Goal: Use online tool/utility: Utilize a website feature to perform a specific function

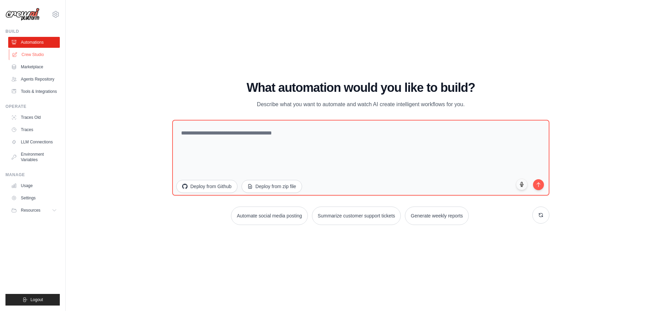
click at [34, 54] on link "Crew Studio" at bounding box center [35, 54] width 52 height 11
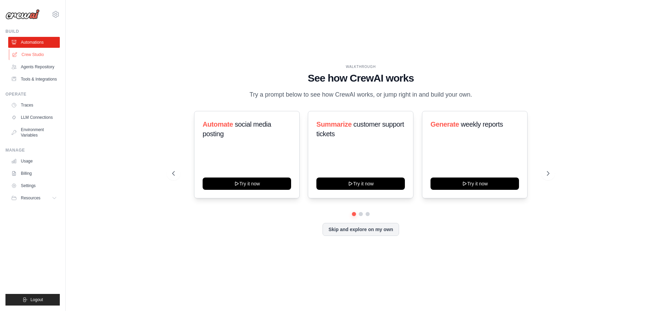
click at [44, 58] on link "Crew Studio" at bounding box center [35, 54] width 52 height 11
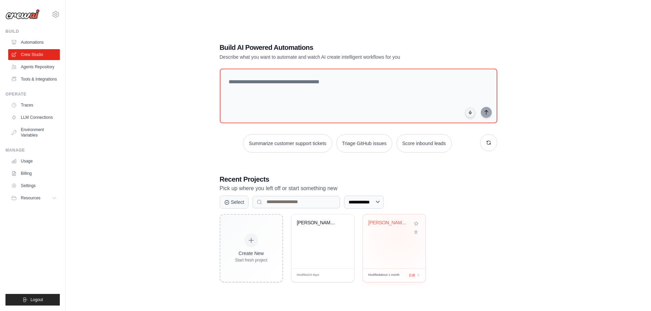
click at [398, 236] on div "Penny Stock Spike Hunter - Short-Te..." at bounding box center [394, 242] width 63 height 54
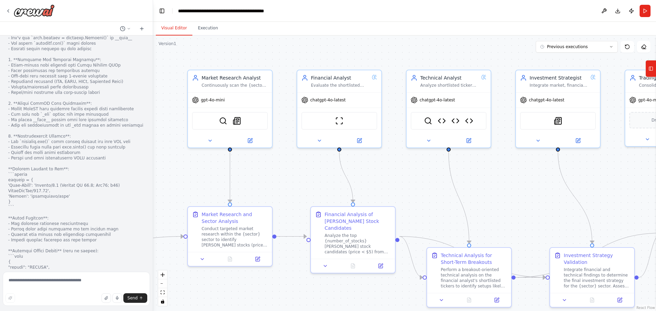
scroll to position [7099, 0]
click at [81, 276] on textarea at bounding box center [76, 289] width 147 height 34
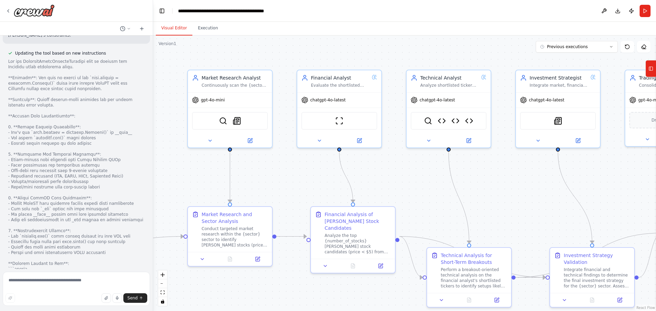
scroll to position [7099, 0]
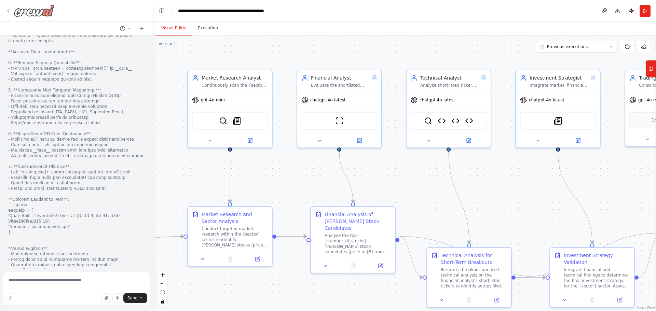
click at [5, 9] on icon at bounding box center [7, 10] width 5 height 5
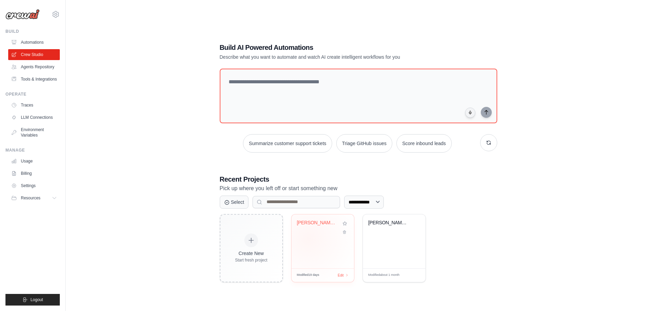
click at [308, 239] on div "Penny Stock Day Trading Bot with Ri..." at bounding box center [322, 242] width 63 height 54
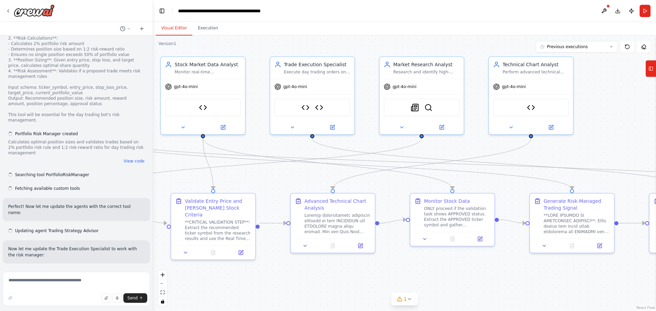
scroll to position [11115, 0]
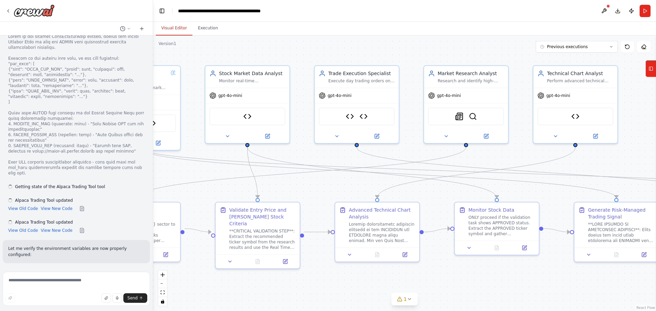
drag, startPoint x: 274, startPoint y: 179, endPoint x: 182, endPoint y: 174, distance: 92.0
click at [182, 174] on div ".deletable-edge-delete-btn { width: 20px; height: 20px; border: 0px solid #ffff…" at bounding box center [404, 174] width 503 height 276
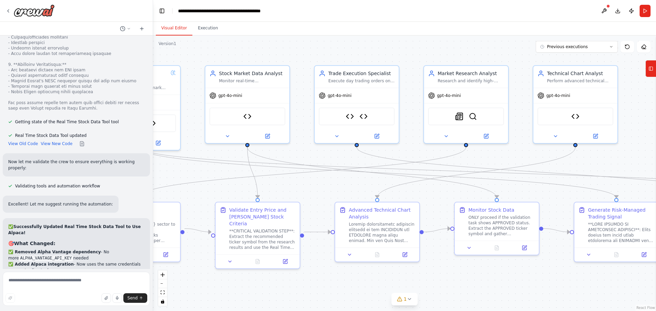
scroll to position [15674, 0]
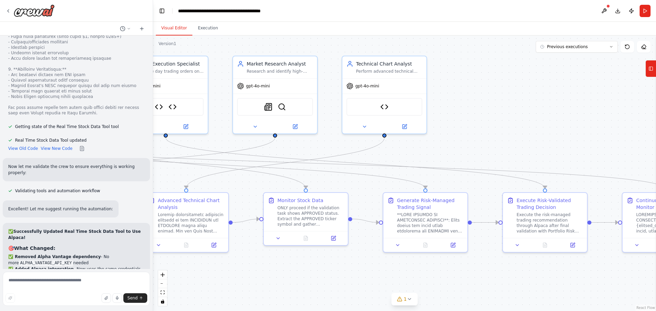
drag, startPoint x: 313, startPoint y: 180, endPoint x: 104, endPoint y: 171, distance: 208.9
click at [104, 171] on div "I want to build an automated system that continuously watches realtime stock ma…" at bounding box center [328, 155] width 656 height 311
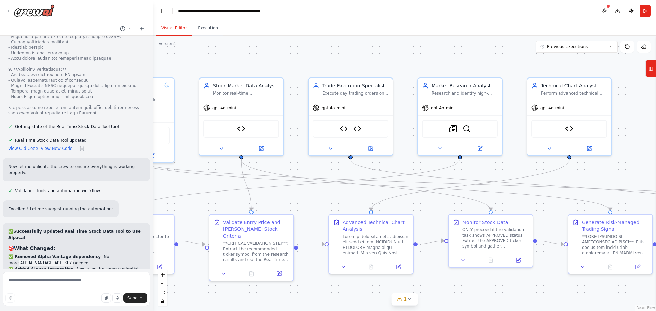
drag, startPoint x: 453, startPoint y: 141, endPoint x: 641, endPoint y: 141, distance: 187.9
click at [655, 164] on div "I want to build an automated system that continuously watches realtime stock ma…" at bounding box center [328, 155] width 656 height 311
click at [601, 10] on button at bounding box center [603, 11] width 11 height 12
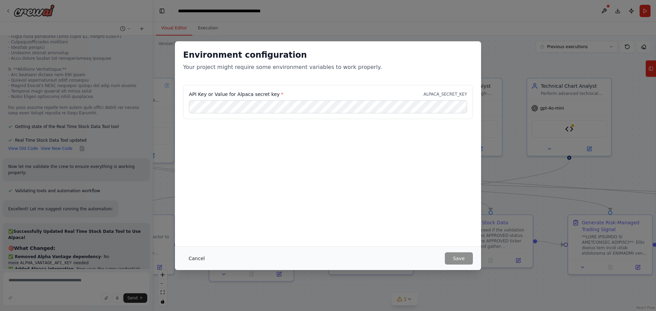
click at [192, 254] on button "Cancel" at bounding box center [196, 258] width 27 height 12
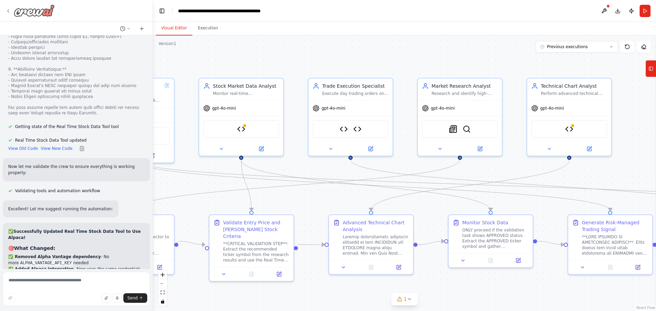
click at [10, 13] on icon at bounding box center [7, 10] width 5 height 5
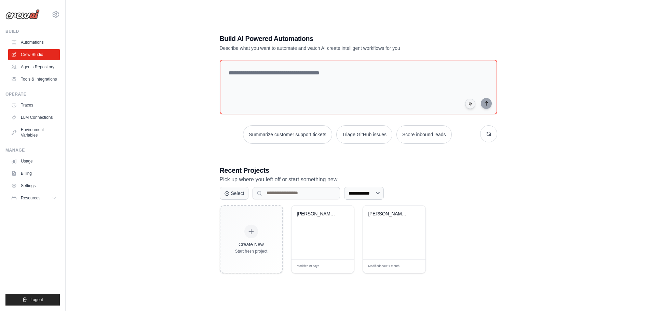
scroll to position [14, 0]
